Goal: Check status: Check status

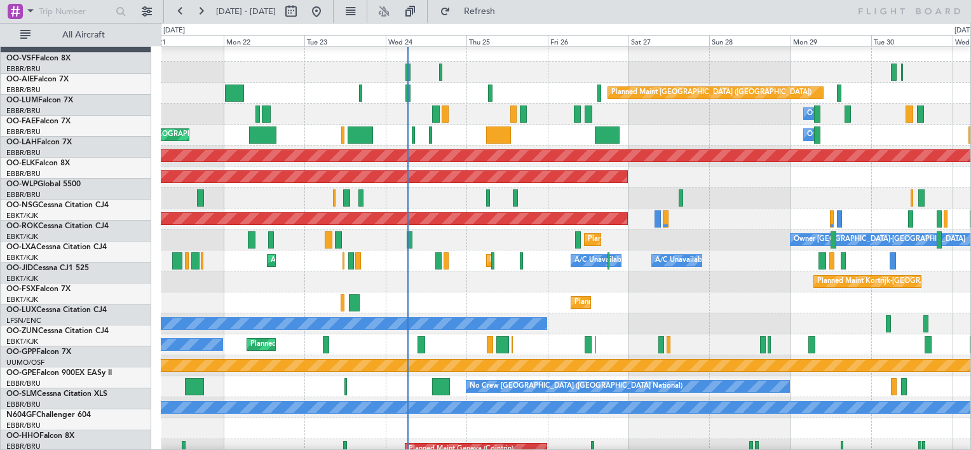
scroll to position [6, 0]
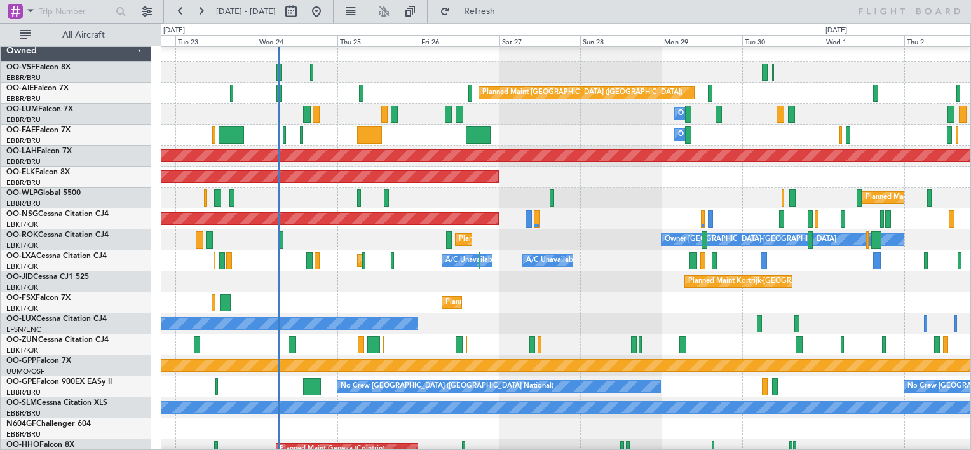
click at [594, 343] on div "Planned Maint Kortrijk-[GEOGRAPHIC_DATA] Owner" at bounding box center [565, 344] width 809 height 21
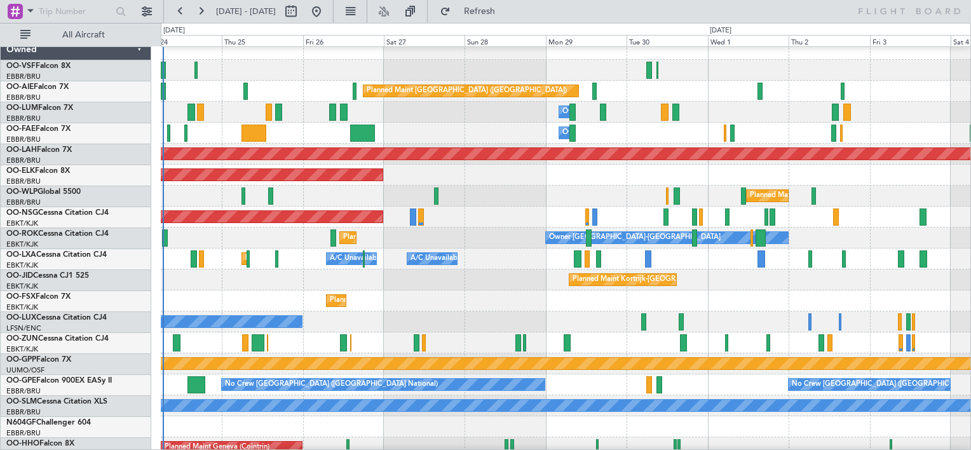
scroll to position [0, 0]
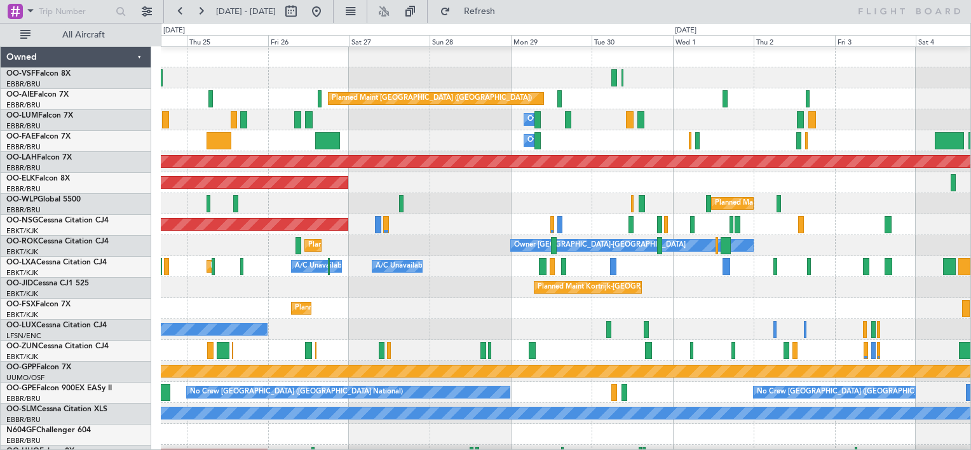
click at [765, 351] on div "Planned Maint Kortrijk-[GEOGRAPHIC_DATA]" at bounding box center [565, 350] width 809 height 21
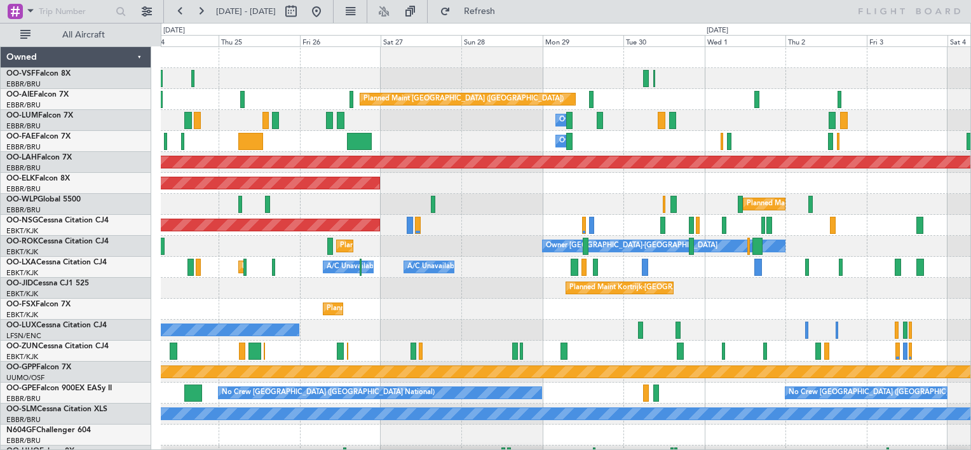
click at [280, 357] on div "Planned Maint Kortrijk-[GEOGRAPHIC_DATA] Owner" at bounding box center [565, 351] width 809 height 21
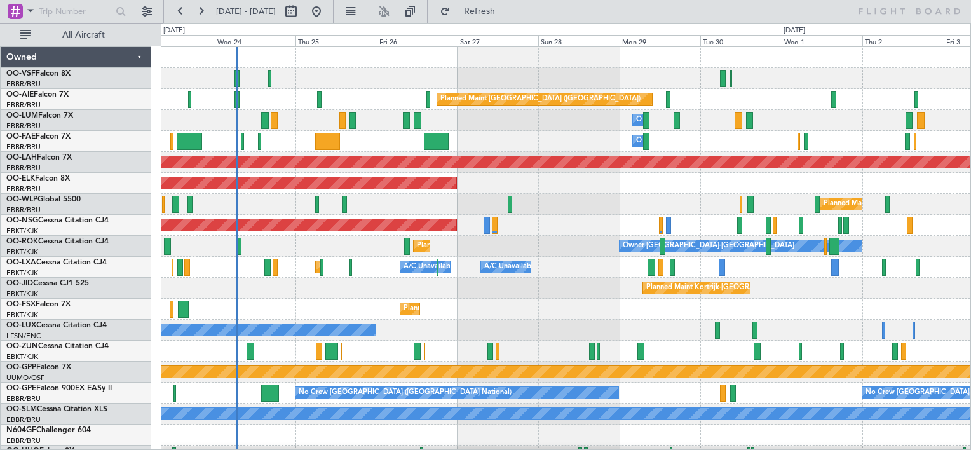
click at [323, 303] on div "Planned Maint Kortrijk-[GEOGRAPHIC_DATA]" at bounding box center [565, 309] width 809 height 21
